Goal: Task Accomplishment & Management: Use online tool/utility

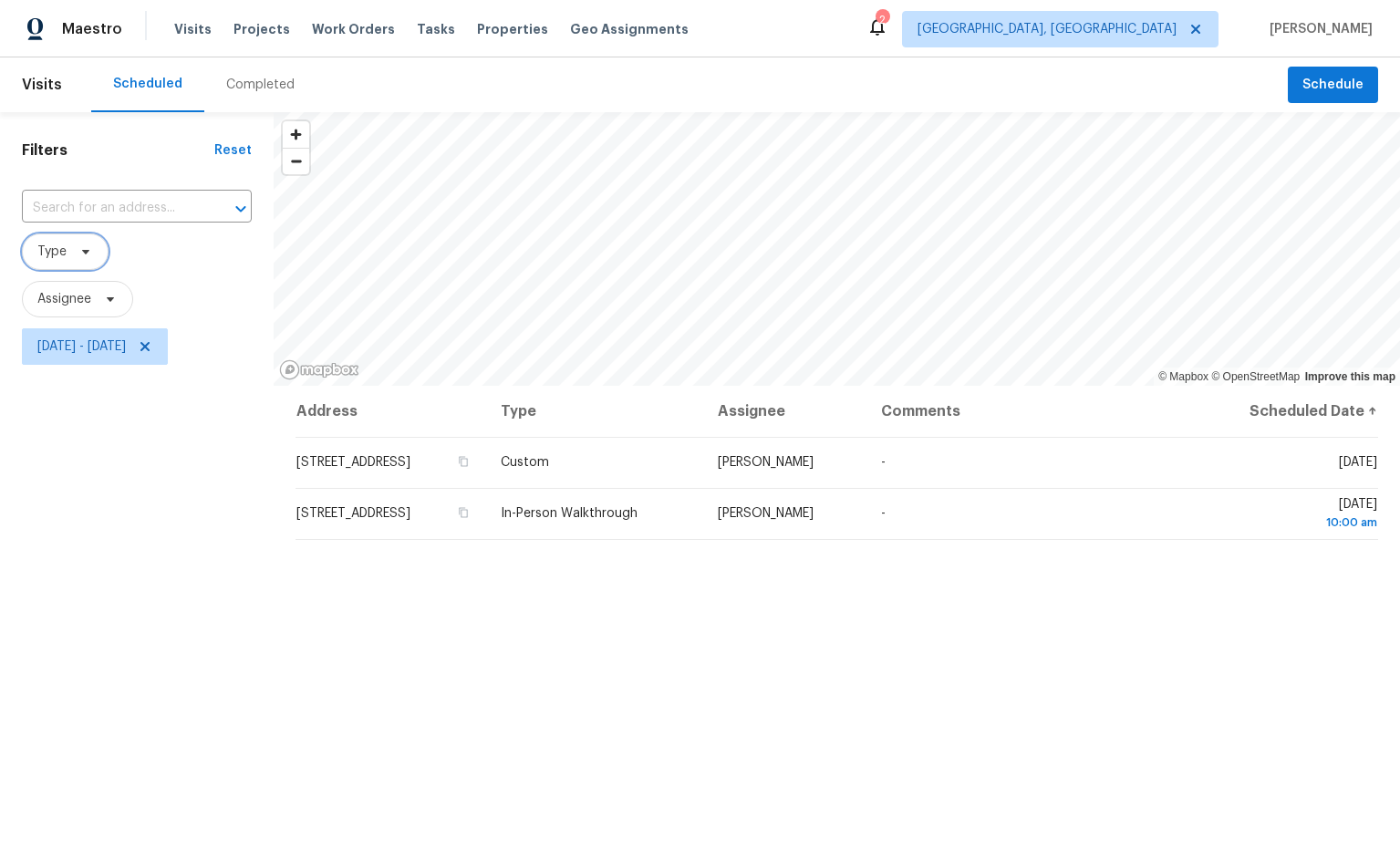
click at [90, 254] on icon at bounding box center [86, 252] width 15 height 15
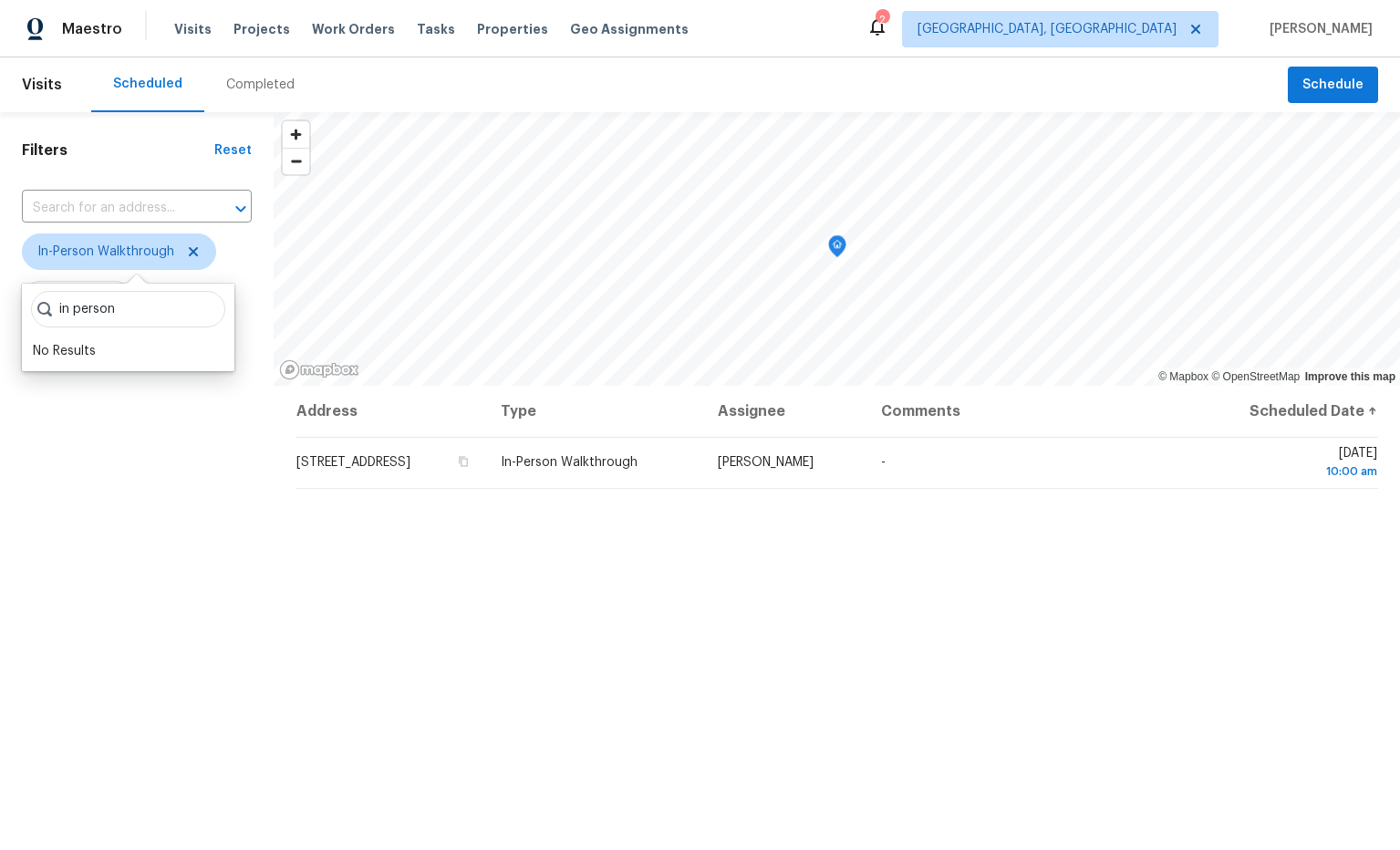
type input "in person"
click at [175, 375] on div "Filters Reset ​ In-Person Walkthrough Assignee Fri, Oct 03 - Sat, Oct 04" at bounding box center [136, 589] width 273 height 954
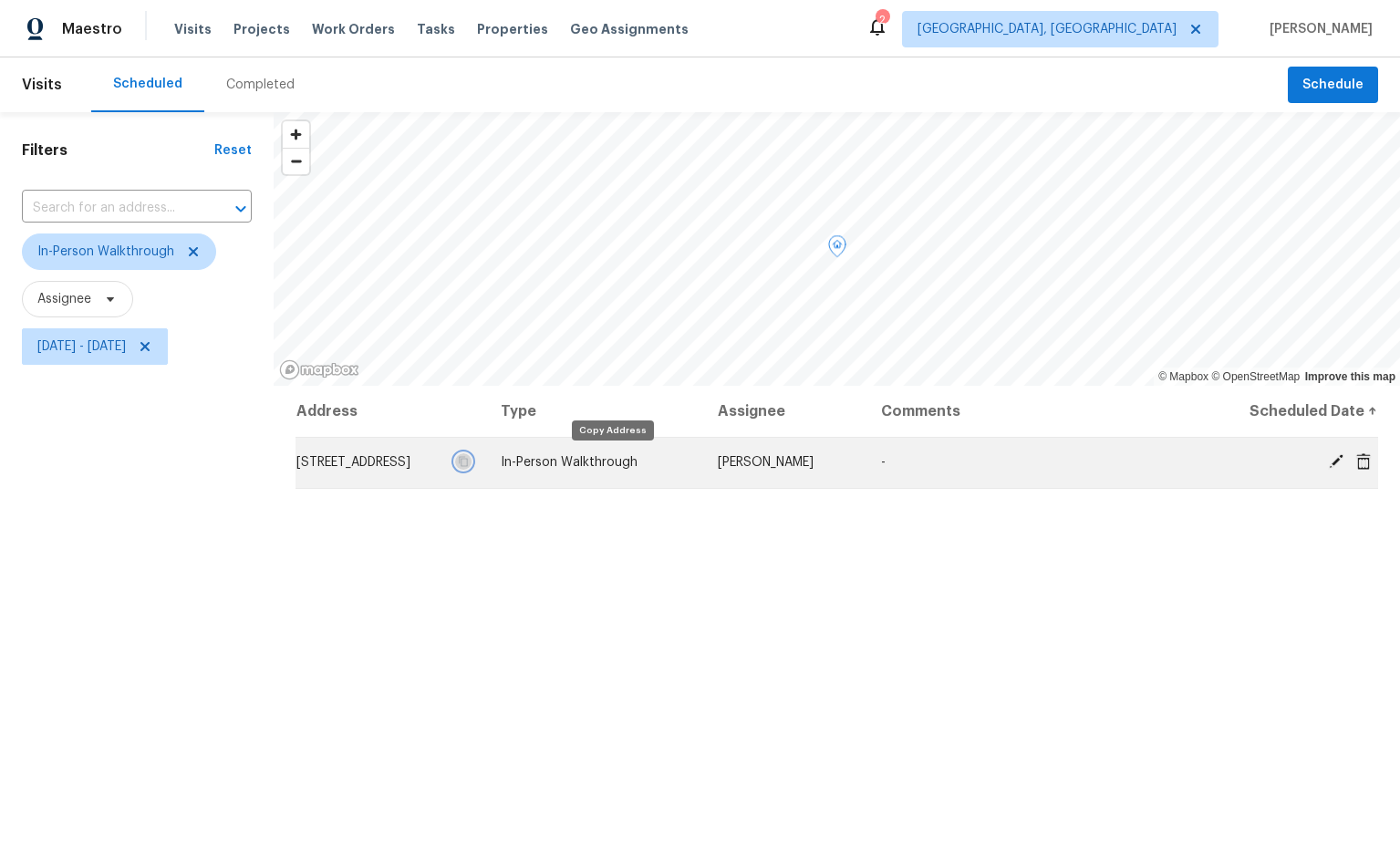
click at [469, 461] on icon "button" at bounding box center [463, 461] width 11 height 11
